Goal: Task Accomplishment & Management: Manage account settings

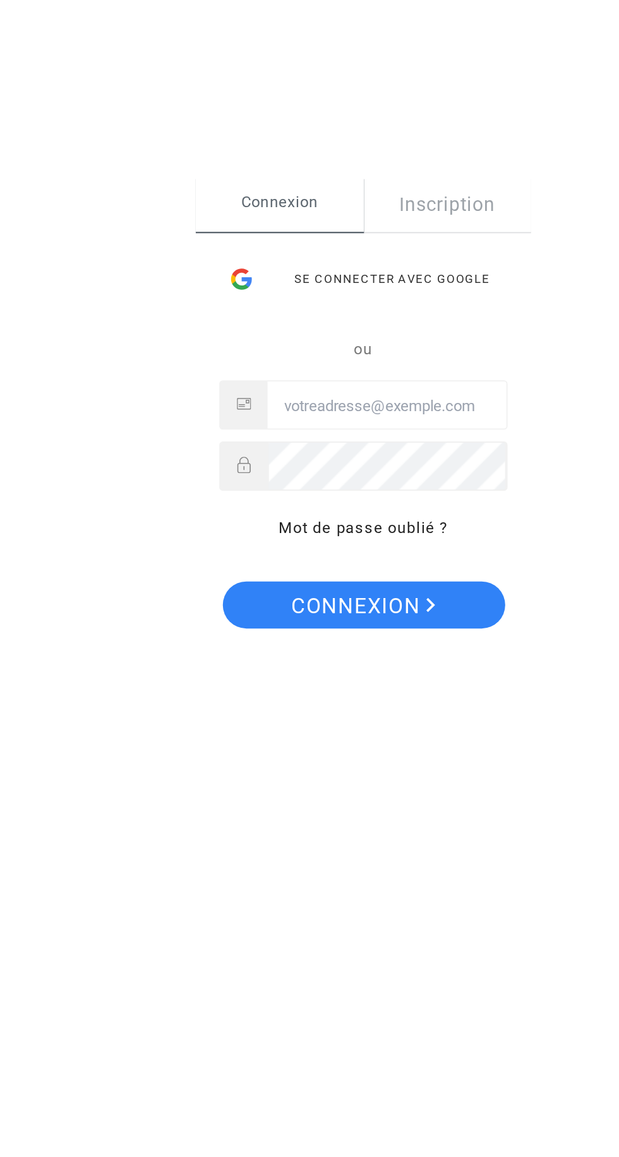
click at [382, 573] on input "Email" at bounding box center [374, 576] width 128 height 25
type input "[EMAIL_ADDRESS][DOMAIN_NAME]"
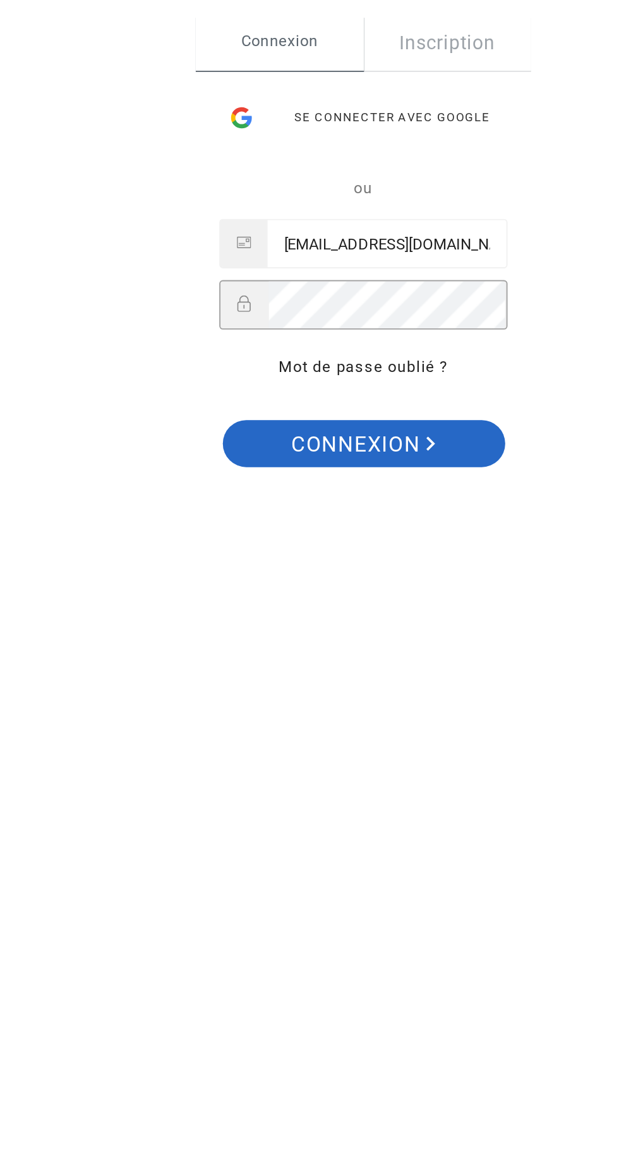
click at [383, 678] on span "Connexion" at bounding box center [362, 683] width 78 height 27
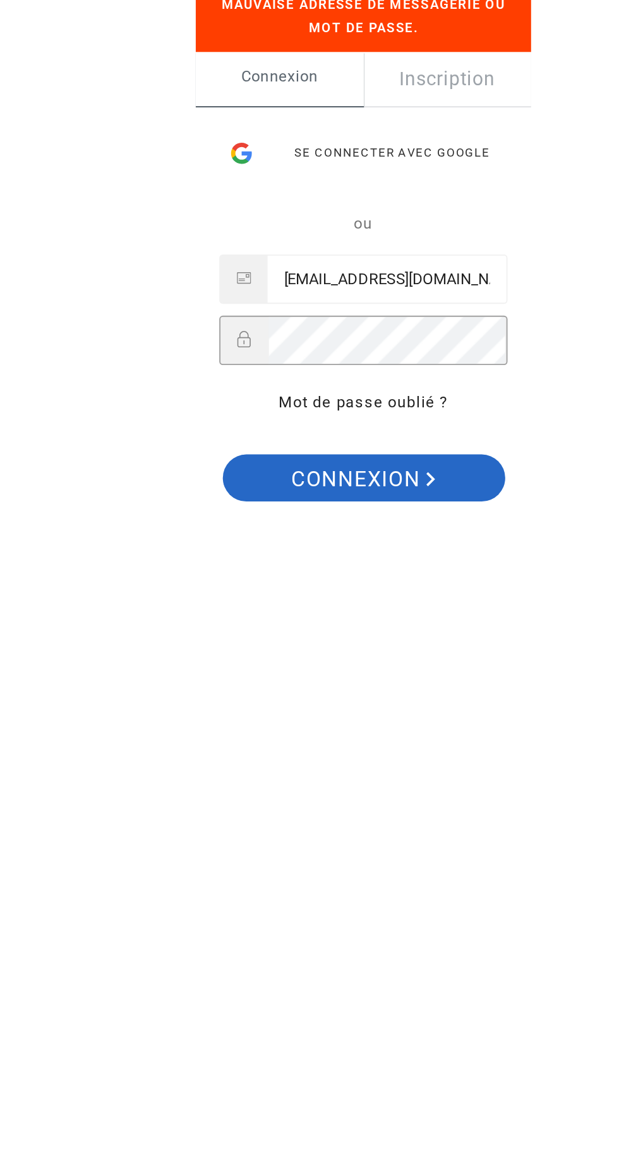
click at [383, 708] on span "Connexion" at bounding box center [362, 702] width 78 height 27
click at [399, 697] on span "Connexion" at bounding box center [362, 702] width 78 height 27
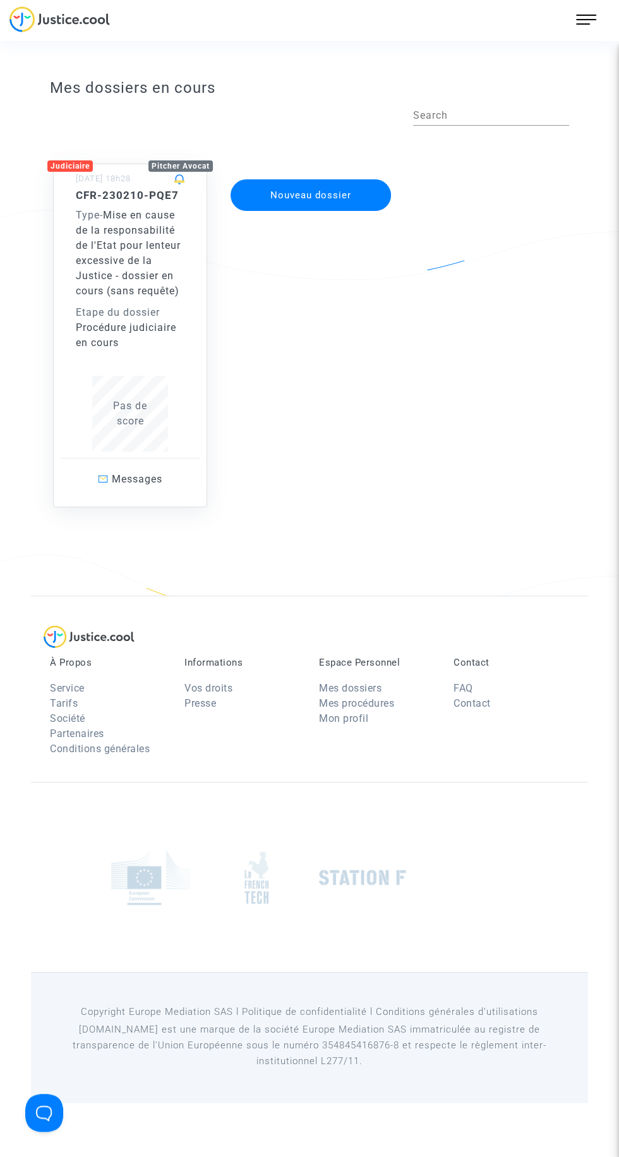
click at [142, 298] on div "Type - Mise en cause de la responsabilité de l'Etat pour lenteur excessive de l…" at bounding box center [130, 253] width 109 height 91
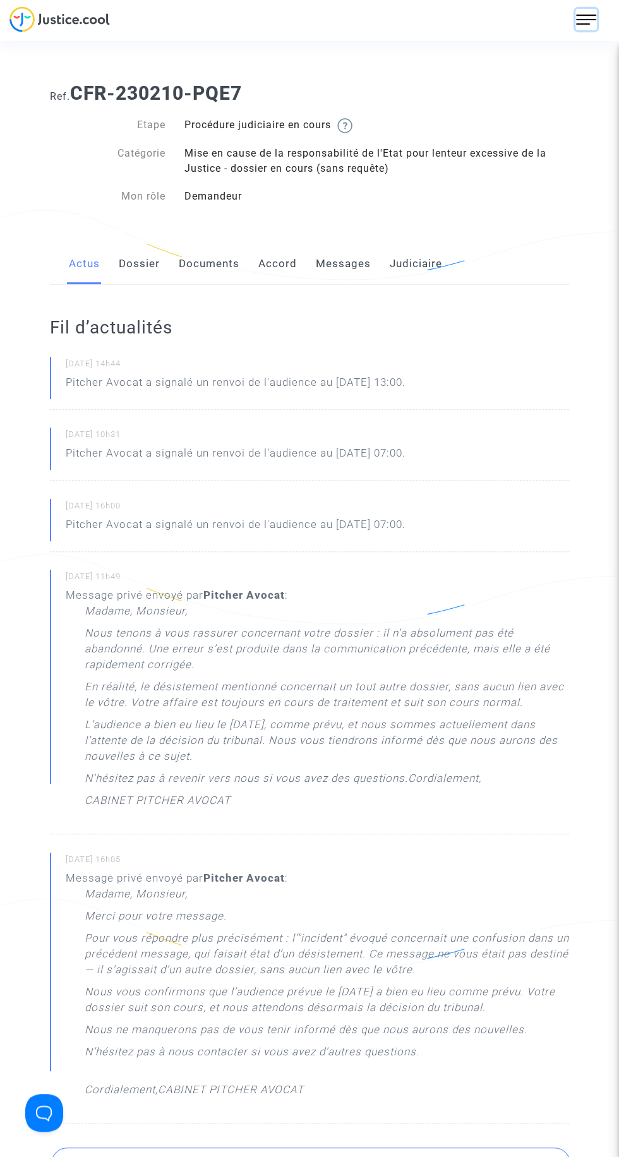
click at [582, 19] on img at bounding box center [586, 19] width 20 height 20
click at [549, 107] on link "Déconnexion" at bounding box center [547, 108] width 100 height 20
